Goal: Complete application form

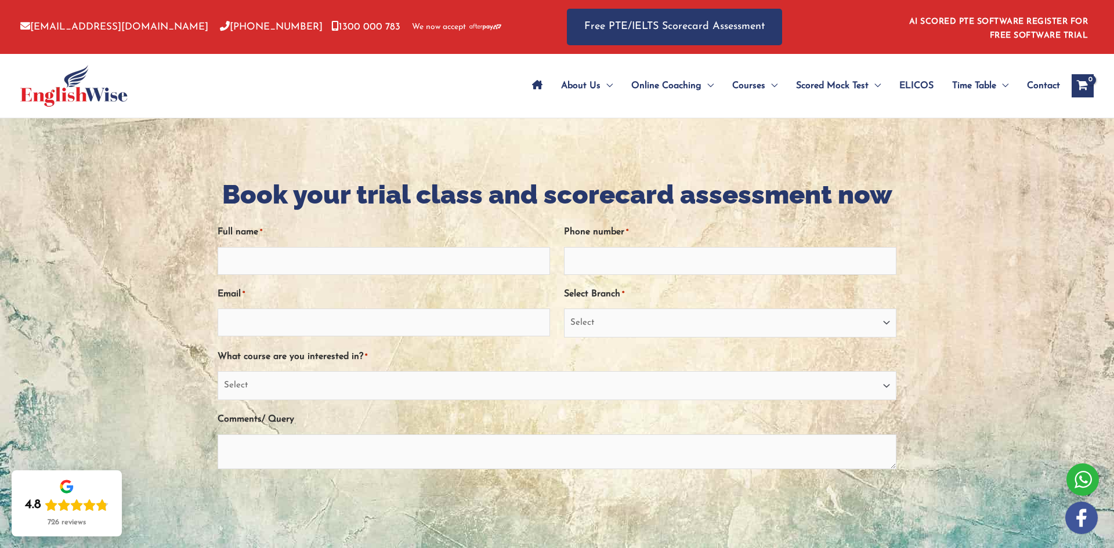
click at [360, 275] on div "Facebook This field is for validation purposes and should be left unchanged. Fu…" at bounding box center [557, 372] width 679 height 318
click at [364, 259] on input "Full name *" at bounding box center [384, 261] width 332 height 28
type input "yun"
click at [624, 255] on input "Phone number *" at bounding box center [730, 261] width 332 height 28
type input "0449974276"
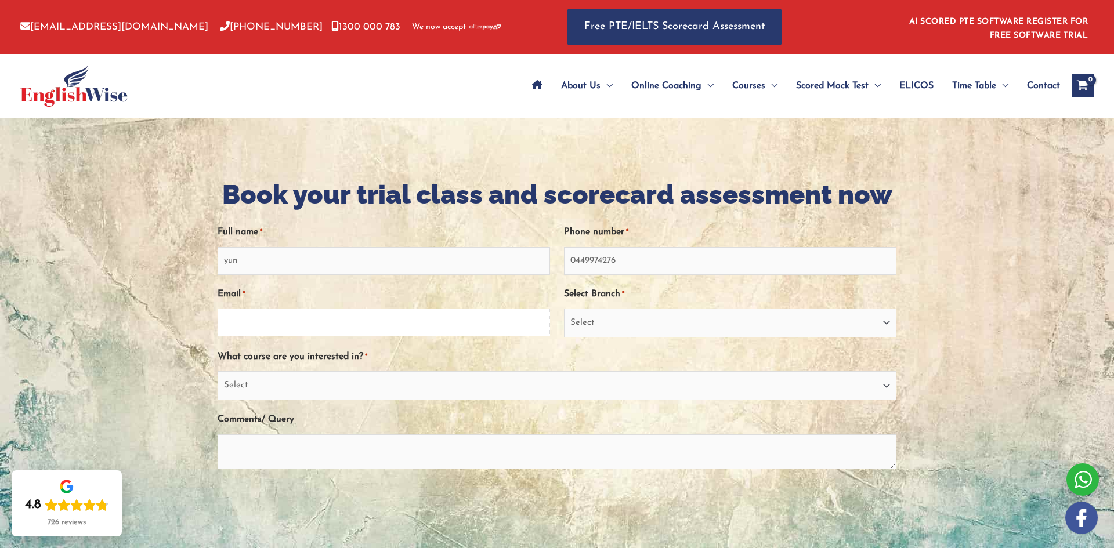
click at [266, 322] on input "Email *" at bounding box center [384, 323] width 332 height 28
type input "labocloudy@gmail.com"
click at [761, 321] on select "Select Sydney City Center Sydney Parramatta EnglishWise Global Brisbane Gold Co…" at bounding box center [730, 323] width 332 height 29
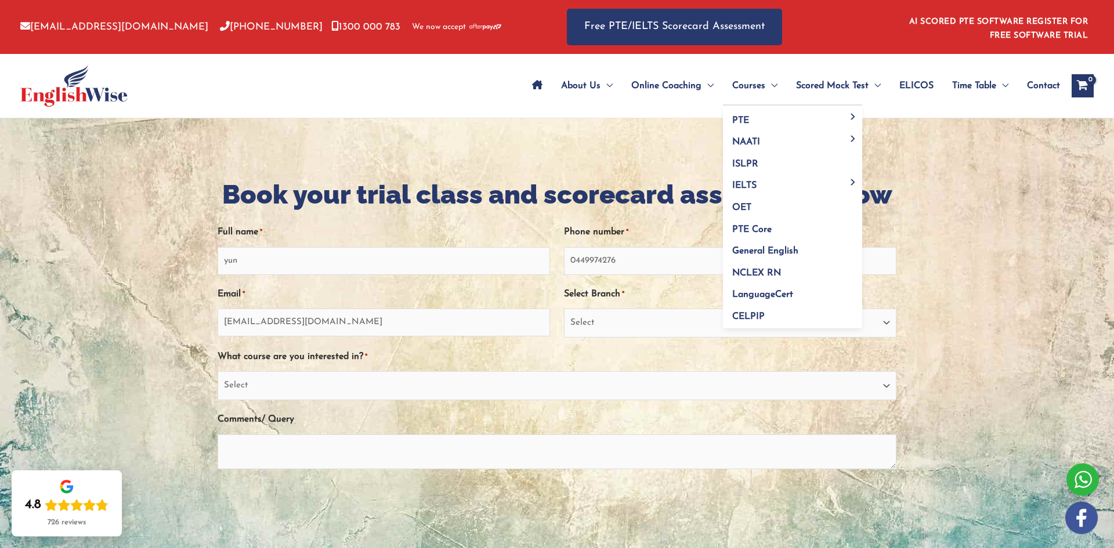
click at [739, 74] on span "Courses" at bounding box center [748, 86] width 33 height 41
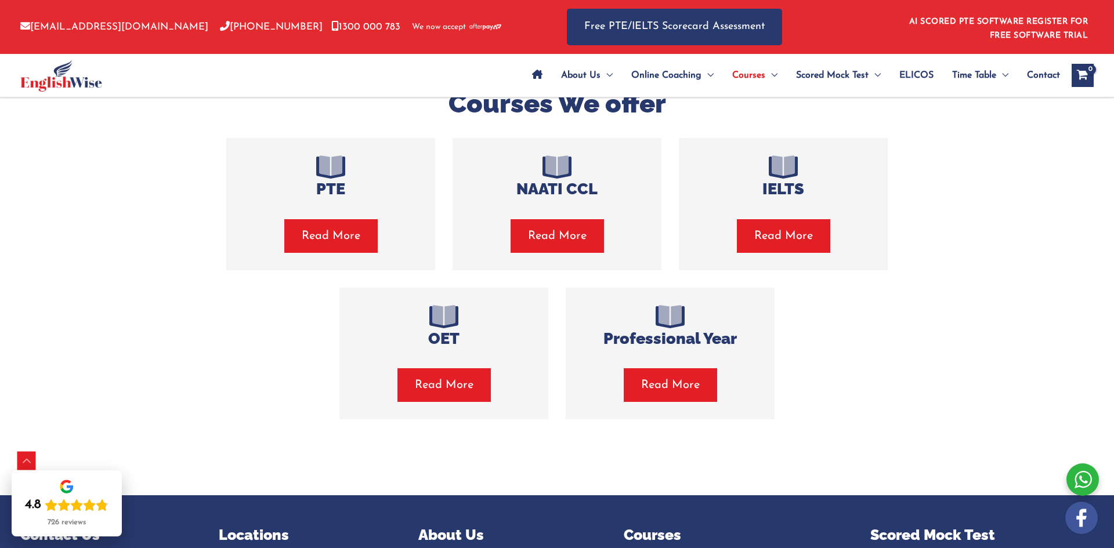
scroll to position [264, 0]
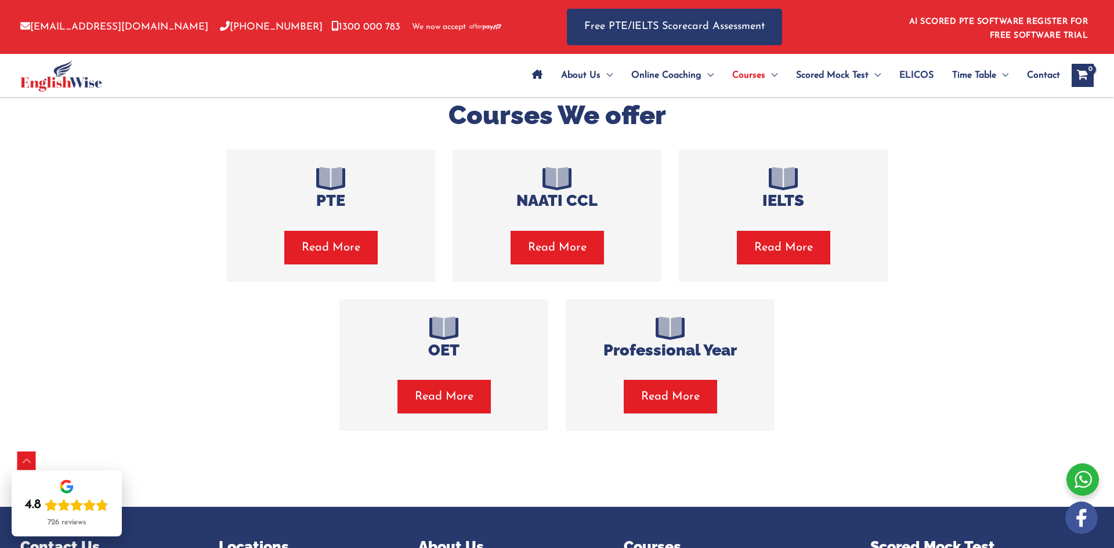
click at [770, 256] on span "button" at bounding box center [783, 248] width 93 height 34
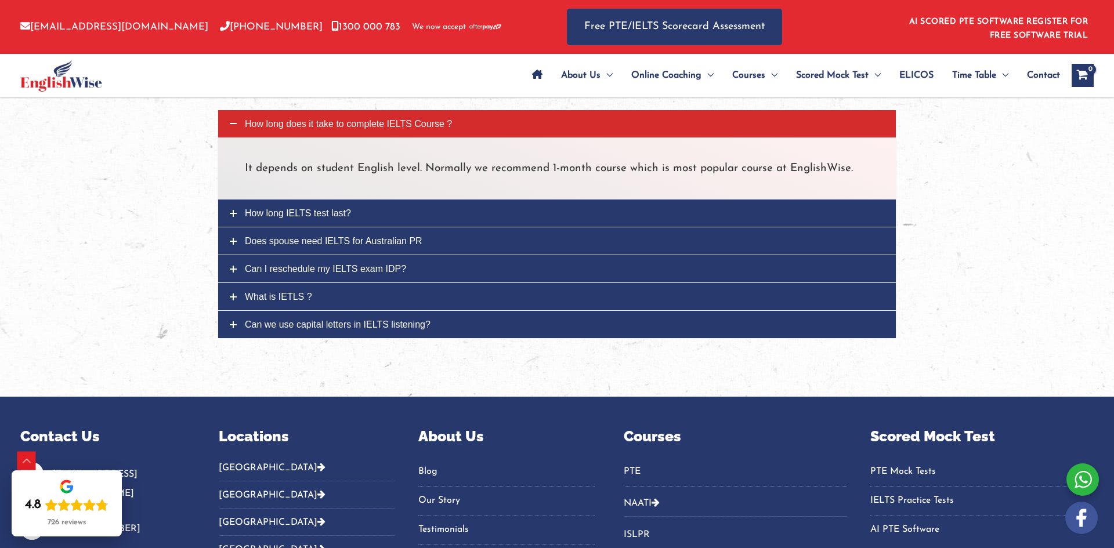
scroll to position [1432, 0]
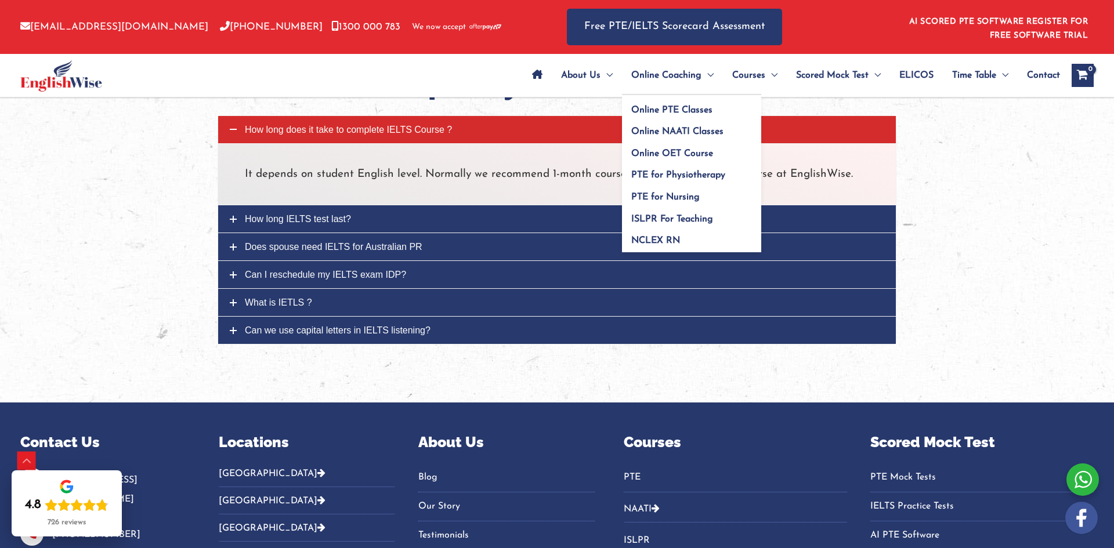
click at [646, 75] on span "Online Coaching" at bounding box center [666, 75] width 70 height 41
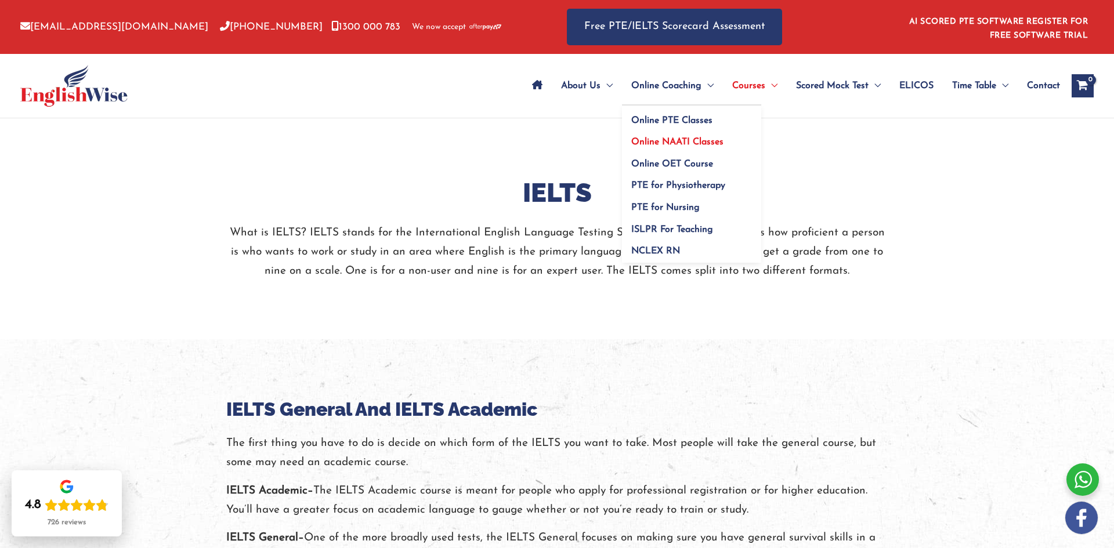
click at [682, 140] on span "Online NAATI Classes" at bounding box center [677, 142] width 92 height 9
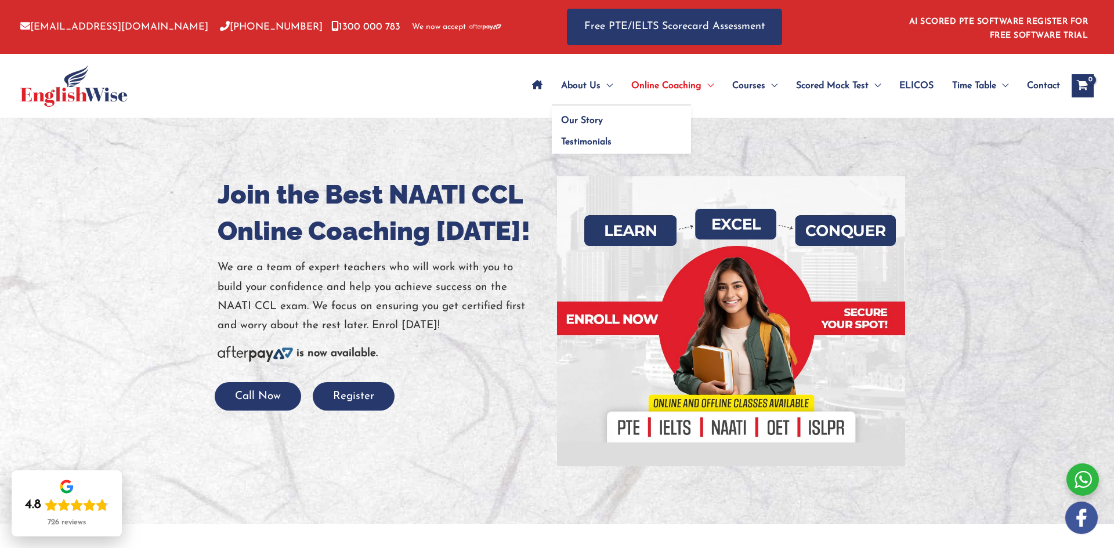
click at [569, 89] on span "About Us" at bounding box center [580, 86] width 39 height 41
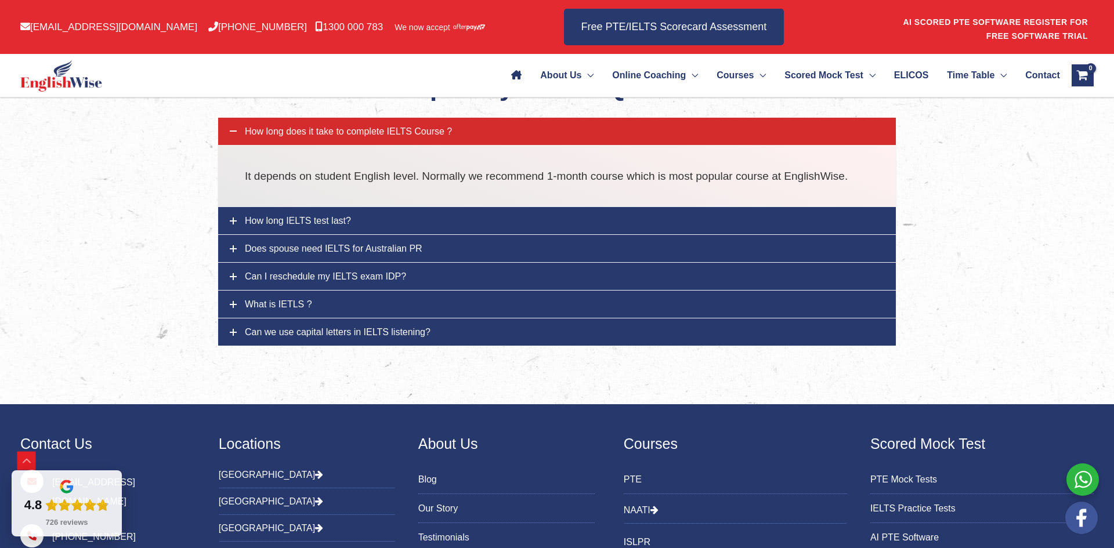
scroll to position [1432, 0]
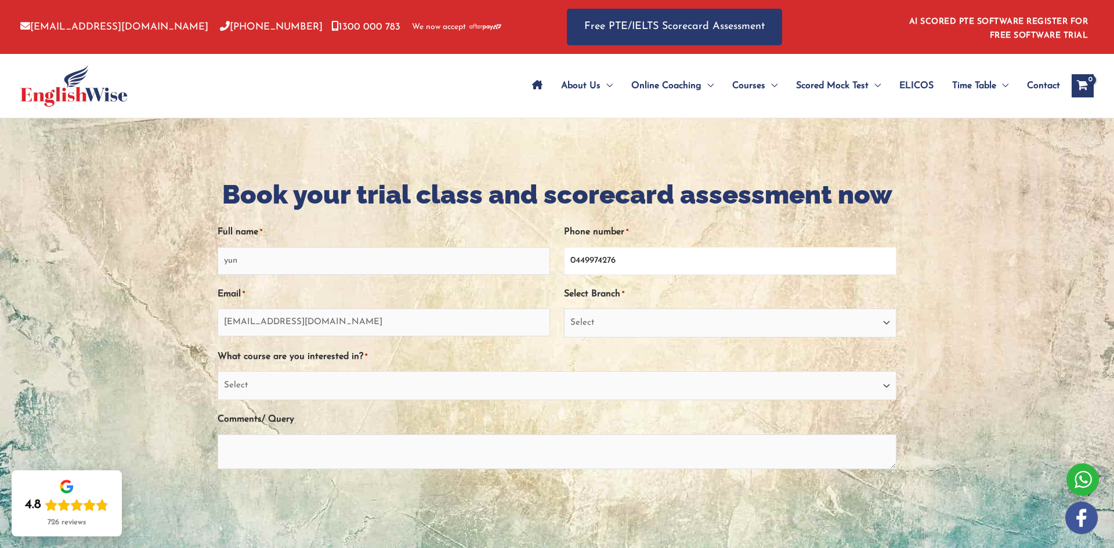
drag, startPoint x: 667, startPoint y: 260, endPoint x: 365, endPoint y: 276, distance: 302.7
click at [365, 276] on div "Facebook This field is for validation purposes and should be left unchanged. Fu…" at bounding box center [557, 372] width 679 height 318
drag, startPoint x: 360, startPoint y: 331, endPoint x: 0, endPoint y: 325, distance: 360.3
click at [209, 325] on div "Book your trial class and scorecard assessment now " * " indicates required fie…" at bounding box center [557, 383] width 696 height 531
drag, startPoint x: 348, startPoint y: 258, endPoint x: 0, endPoint y: 266, distance: 347.6
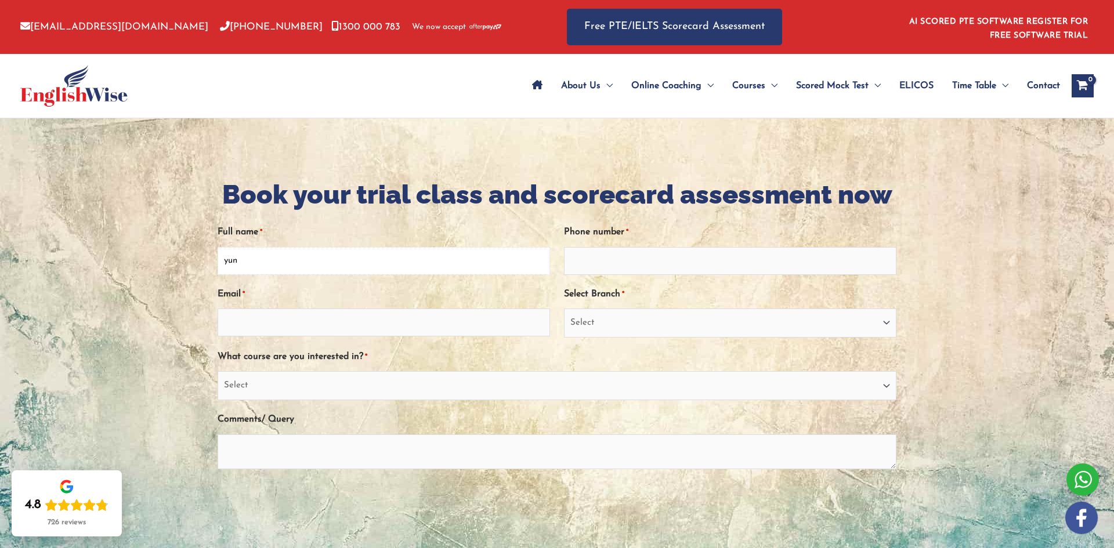
click at [209, 267] on div "Book your trial class and scorecard assessment now " * " indicates required fie…" at bounding box center [557, 383] width 696 height 531
